Goal: Navigation & Orientation: Find specific page/section

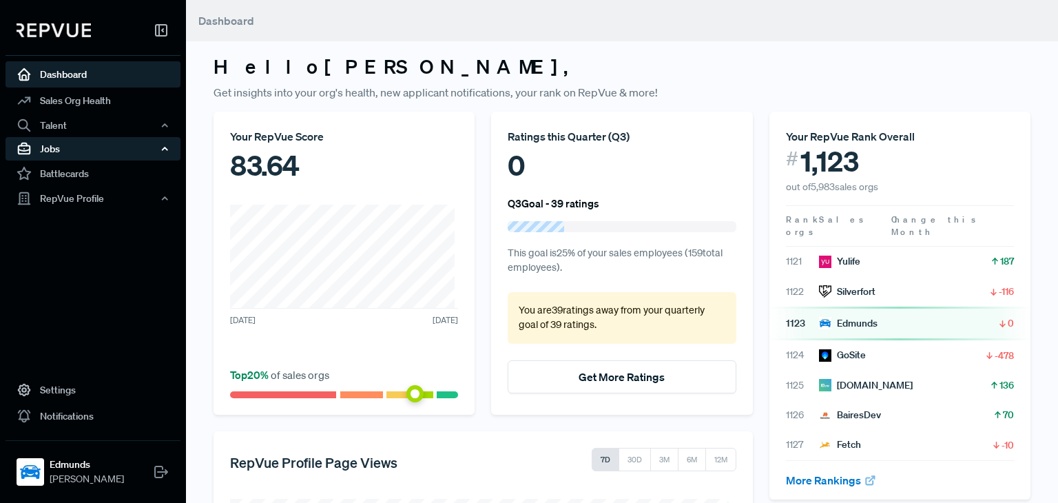
click at [163, 147] on icon "button" at bounding box center [165, 149] width 10 height 10
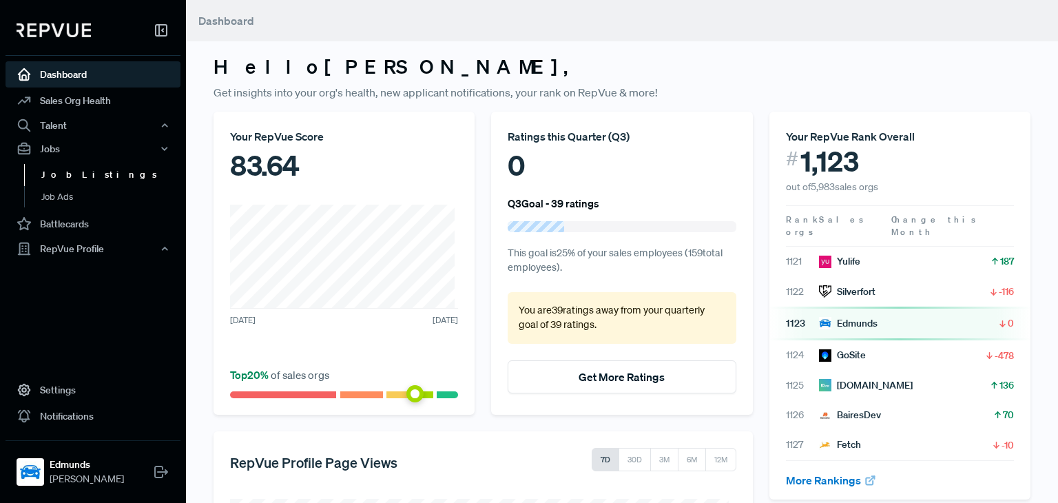
click at [107, 173] on link "Job Listings" at bounding box center [111, 175] width 175 height 22
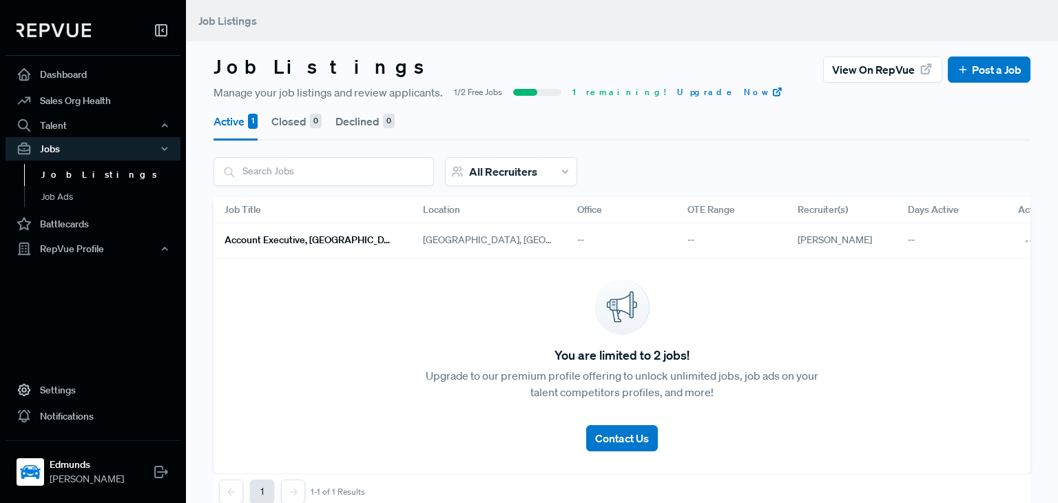
click at [290, 236] on h6 "Account Executive, [GEOGRAPHIC_DATA]/[GEOGRAPHIC_DATA][US_STATE]" at bounding box center [306, 240] width 165 height 12
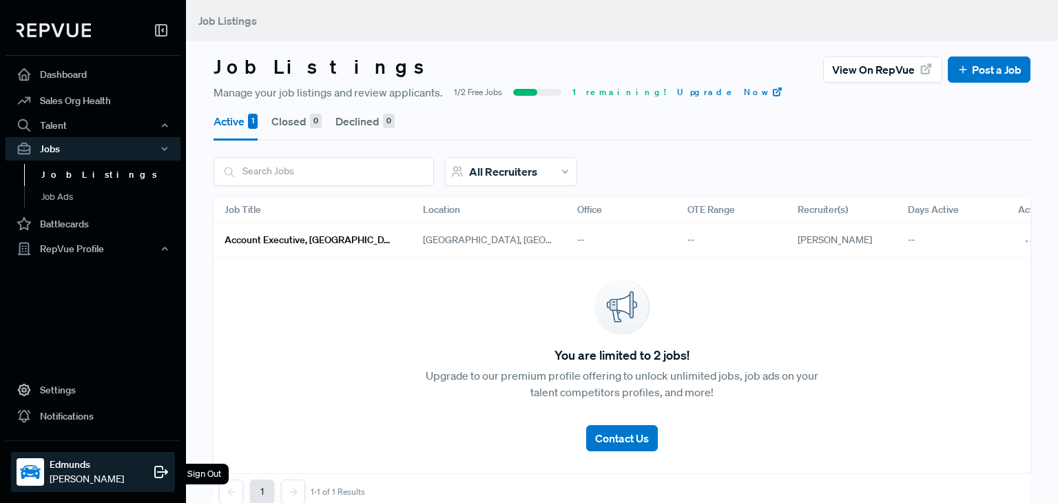
click at [67, 463] on strong "Edmunds" at bounding box center [87, 464] width 74 height 14
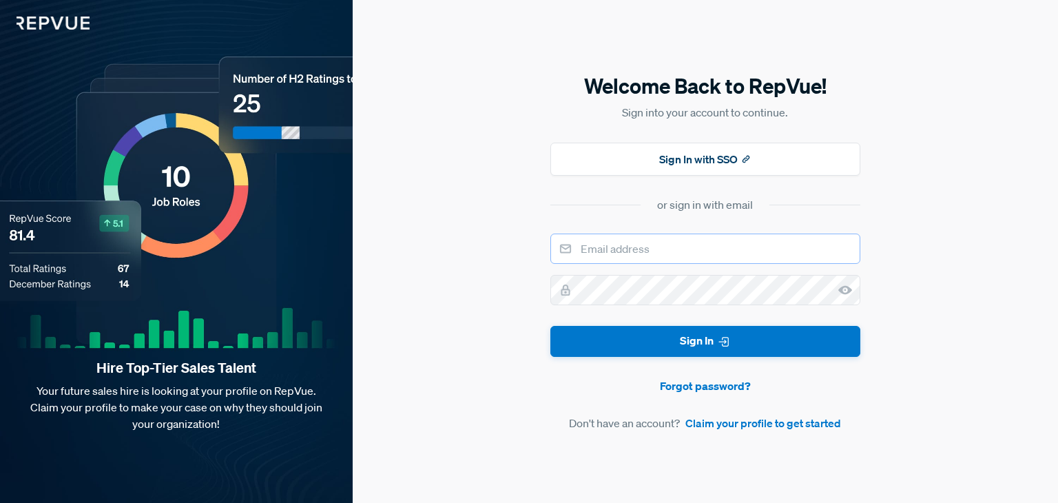
type input "[EMAIL_ADDRESS][DOMAIN_NAME]"
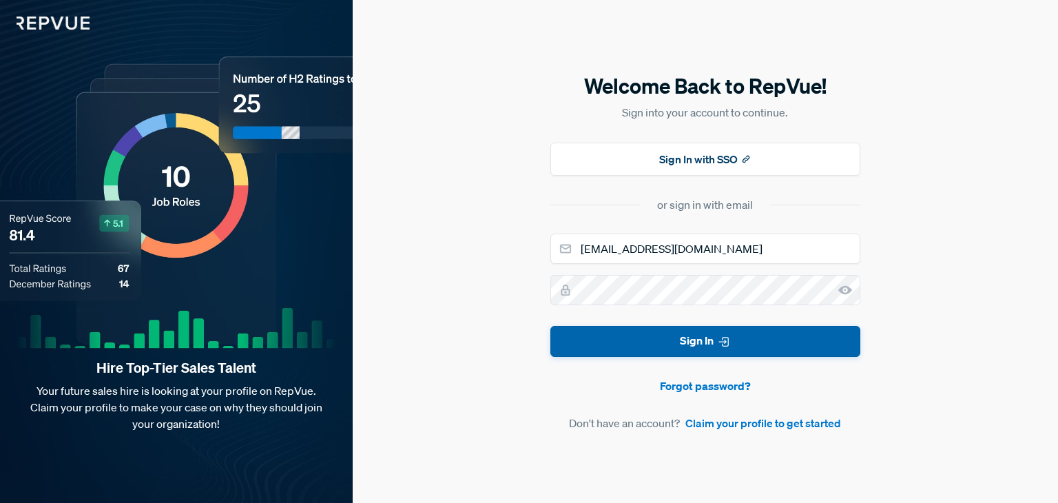
click at [645, 340] on button "Sign In" at bounding box center [705, 341] width 310 height 31
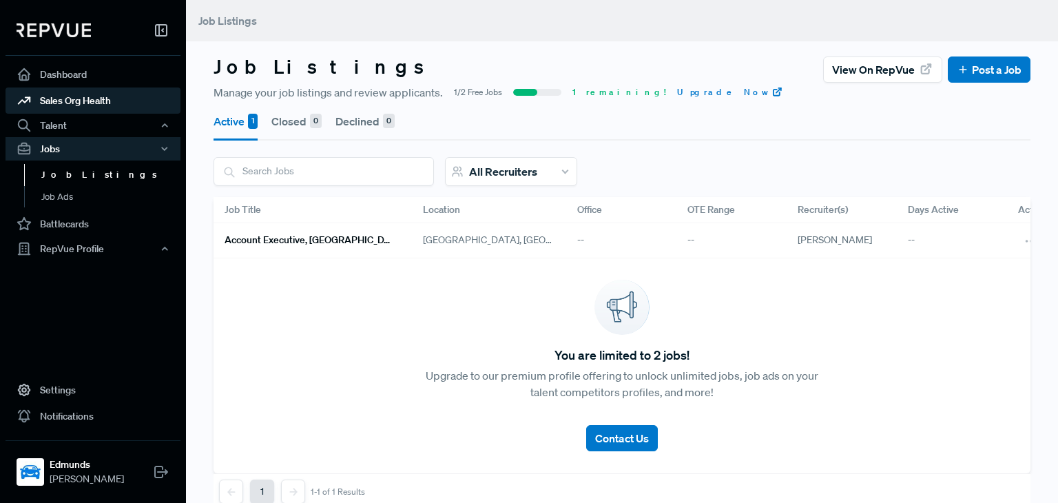
click at [114, 101] on link "Sales Org Health" at bounding box center [93, 100] width 175 height 26
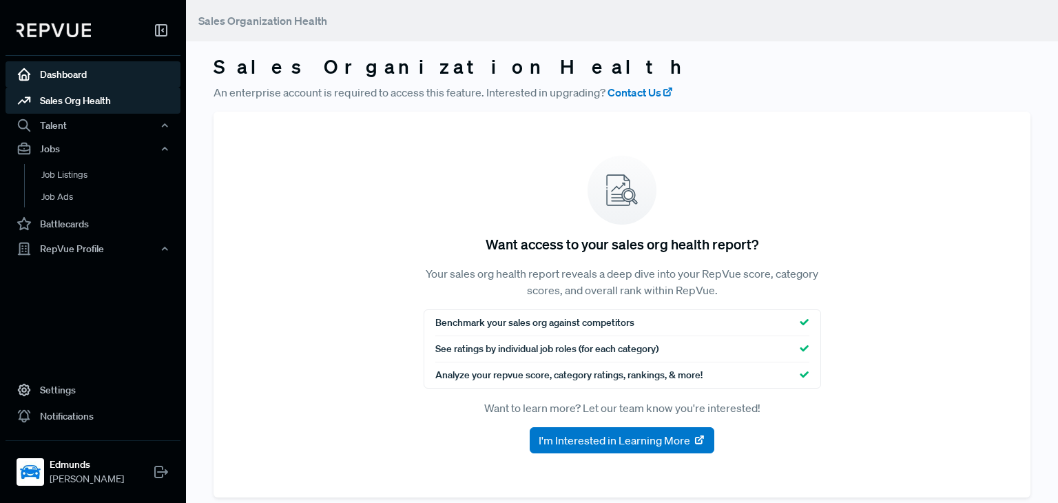
click at [96, 76] on link "Dashboard" at bounding box center [93, 74] width 175 height 26
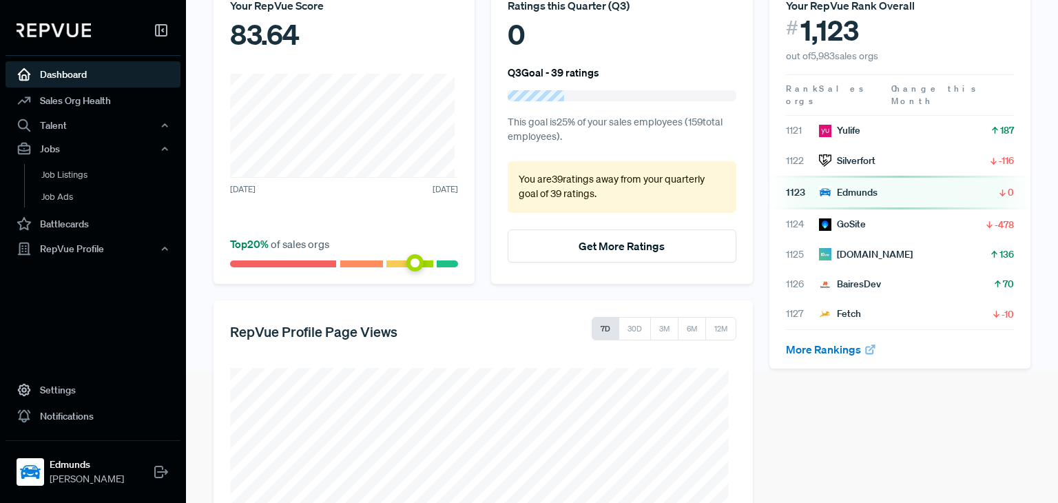
scroll to position [284, 0]
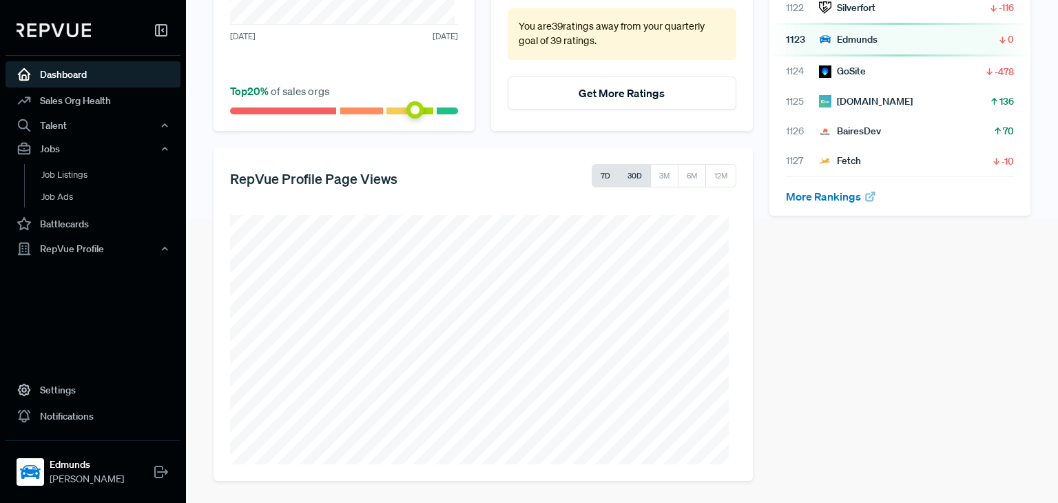
click at [626, 181] on button "30D" at bounding box center [634, 175] width 32 height 23
click at [665, 178] on button "3M" at bounding box center [664, 175] width 28 height 23
click at [597, 177] on button "7D" at bounding box center [606, 175] width 28 height 23
click at [168, 127] on icon "button" at bounding box center [165, 126] width 10 height 10
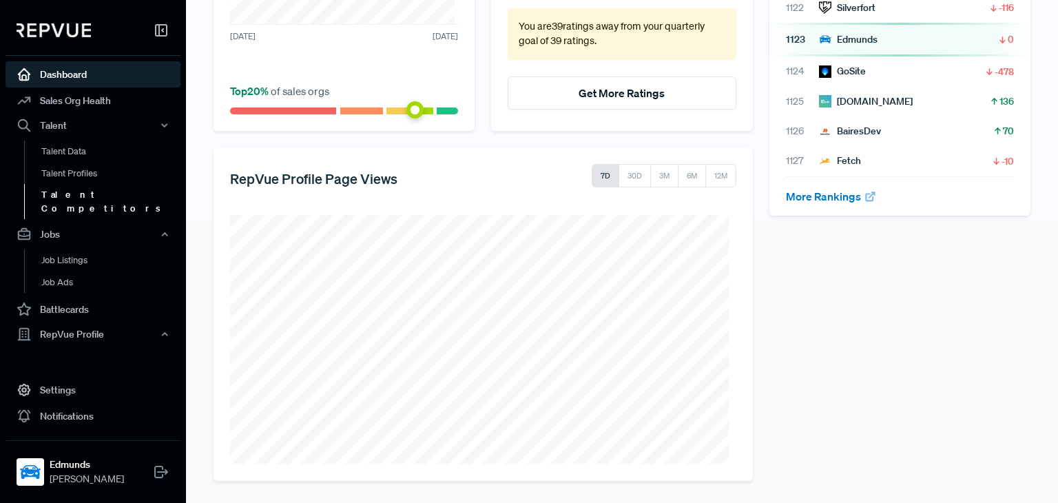
click at [109, 194] on link "Talent Competitors" at bounding box center [111, 201] width 175 height 35
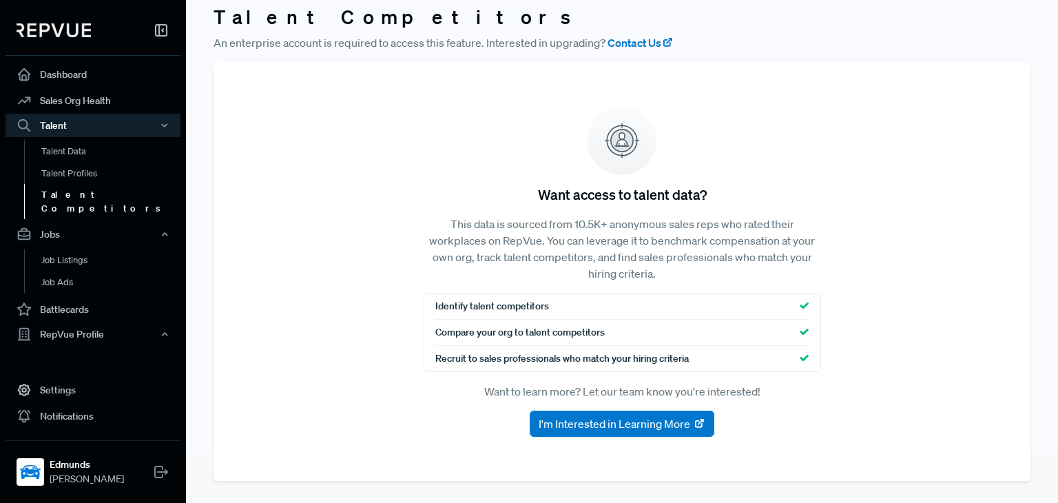
scroll to position [49, 0]
click at [167, 326] on div "RepVue Profile" at bounding box center [93, 333] width 175 height 23
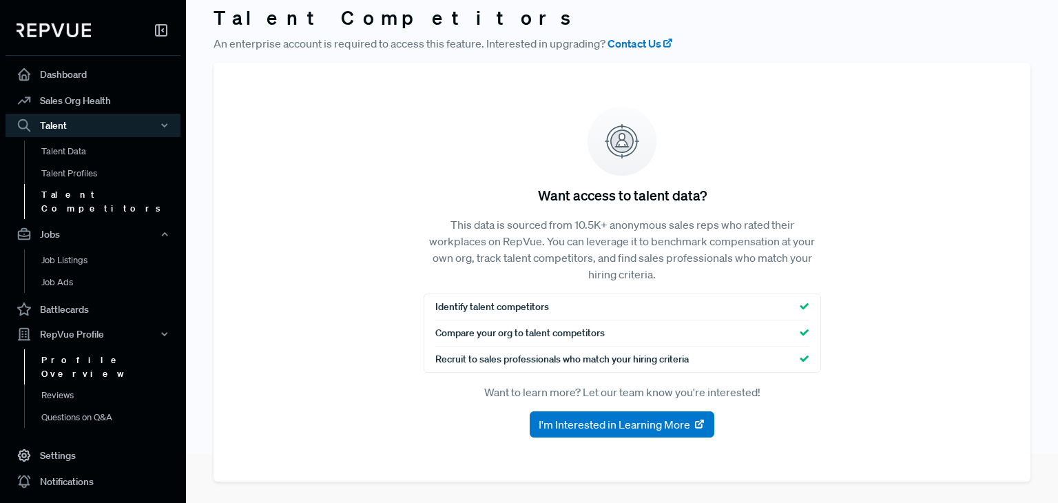
click at [116, 349] on link "Profile Overview" at bounding box center [111, 366] width 175 height 35
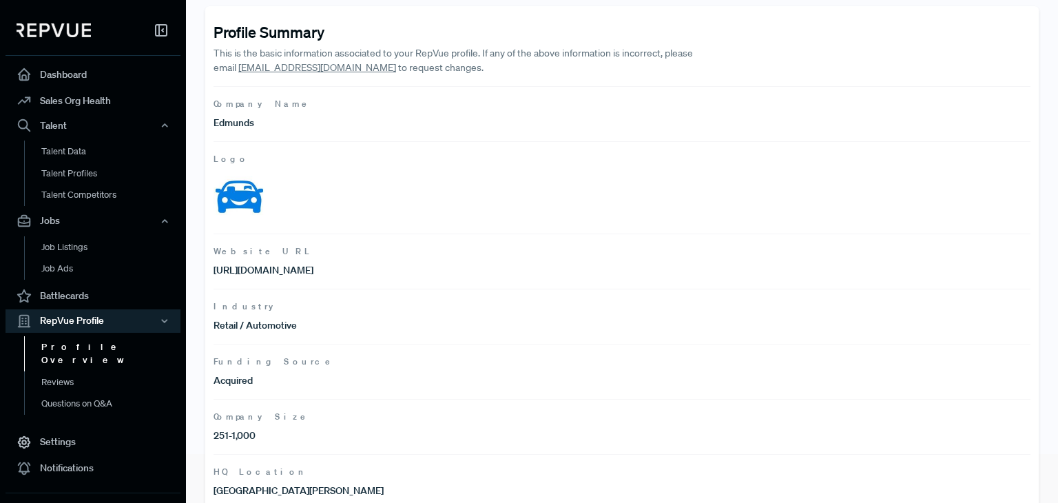
scroll to position [256, 0]
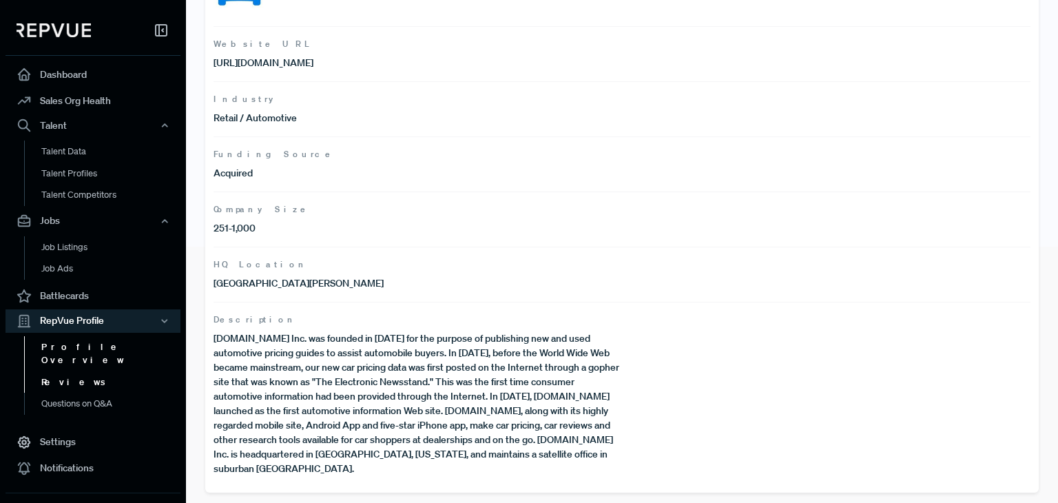
click at [63, 371] on link "Reviews" at bounding box center [111, 382] width 175 height 22
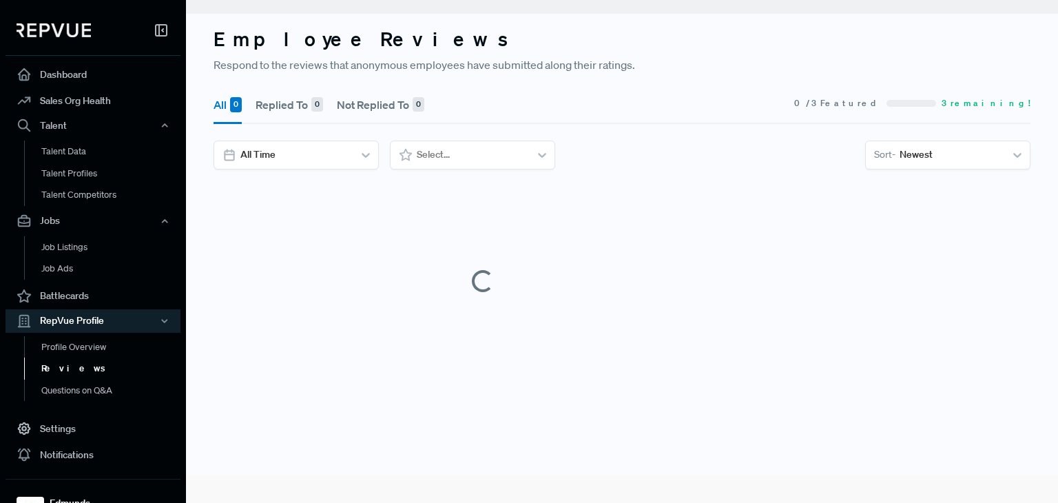
scroll to position [28, 0]
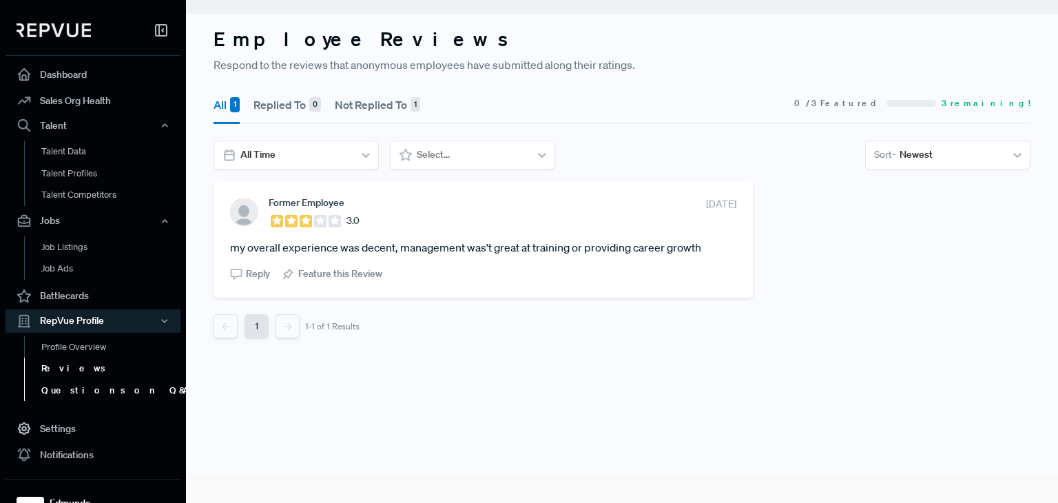
click at [83, 390] on link "Questions on Q&A" at bounding box center [111, 390] width 175 height 22
